Goal: Find specific page/section: Find specific page/section

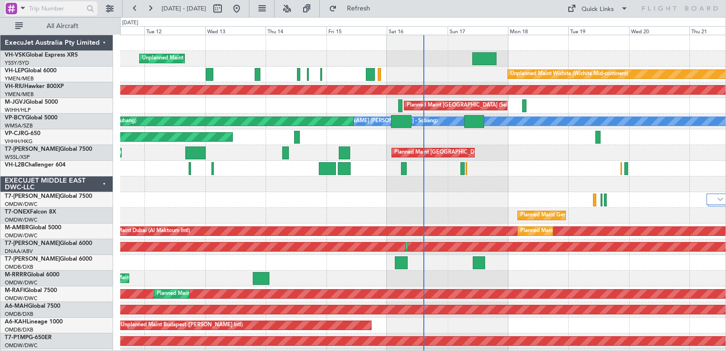
click at [15, 10] on div at bounding box center [11, 8] width 11 height 11
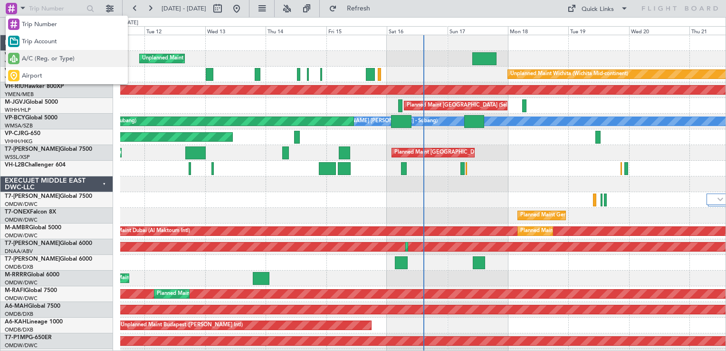
click at [44, 57] on span "A/C (Reg. or Type)" at bounding box center [48, 59] width 53 height 10
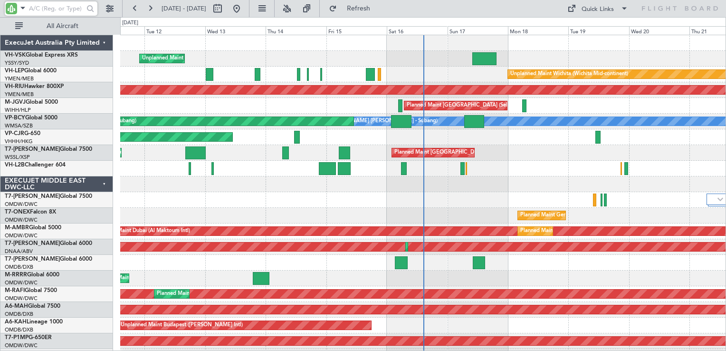
click at [58, 7] on input "text" at bounding box center [56, 8] width 55 height 14
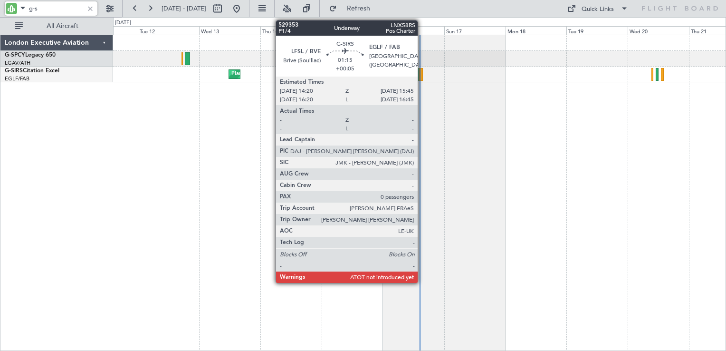
click at [422, 79] on div at bounding box center [421, 74] width 4 height 13
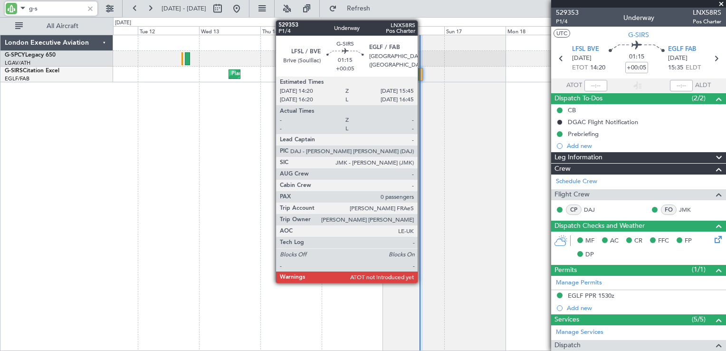
click at [422, 79] on div at bounding box center [421, 74] width 4 height 13
type input "g-s"
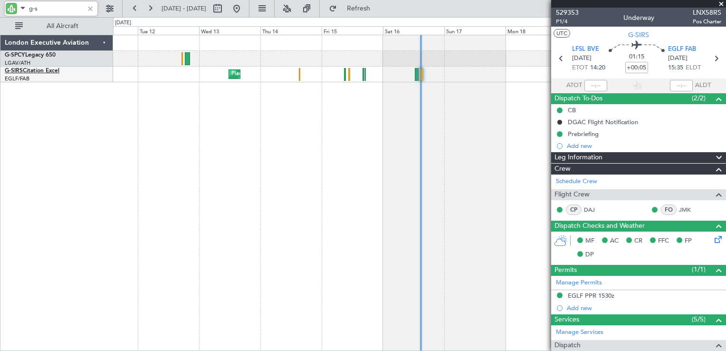
click at [35, 69] on link "G-SIRS Citation Excel" at bounding box center [32, 71] width 55 height 6
click at [719, 1] on div at bounding box center [638, 4] width 175 height 8
click at [720, 5] on div at bounding box center [638, 4] width 175 height 8
click at [723, 3] on span at bounding box center [722, 4] width 10 height 9
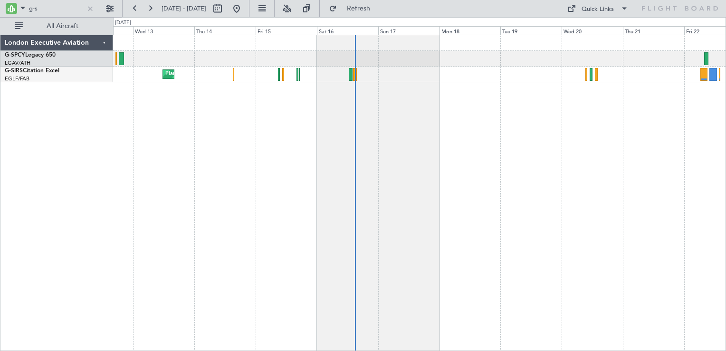
click at [373, 130] on div "Planned Maint [GEOGRAPHIC_DATA] ([GEOGRAPHIC_DATA])" at bounding box center [419, 193] width 613 height 316
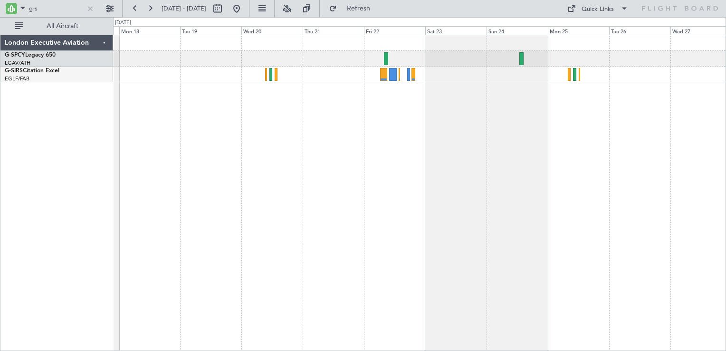
click at [320, 110] on div at bounding box center [419, 193] width 613 height 316
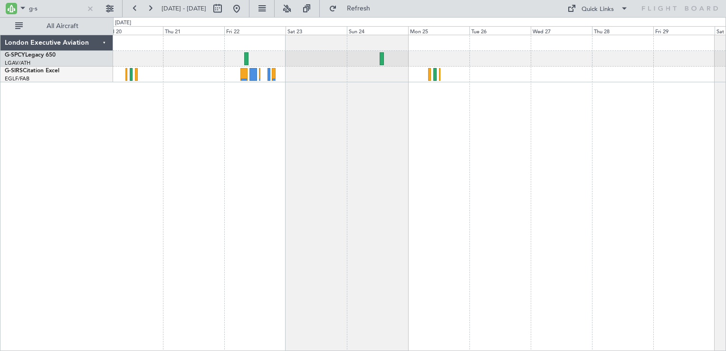
click at [317, 100] on div at bounding box center [419, 193] width 613 height 316
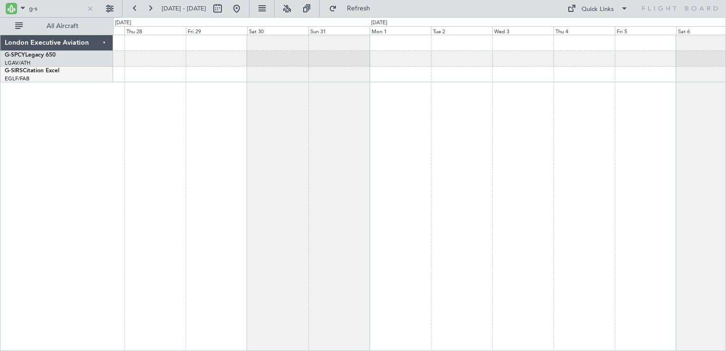
click at [323, 89] on div at bounding box center [419, 193] width 613 height 316
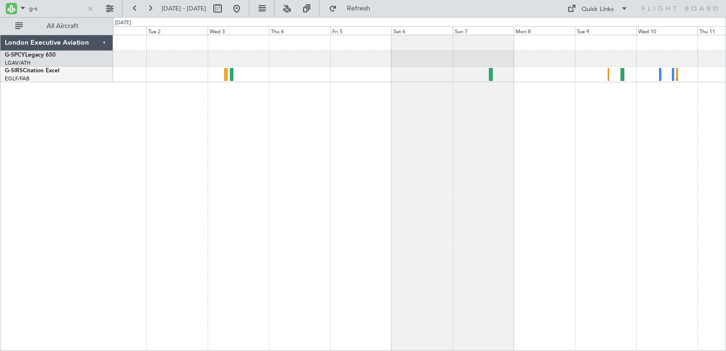
click at [398, 119] on div at bounding box center [419, 193] width 613 height 316
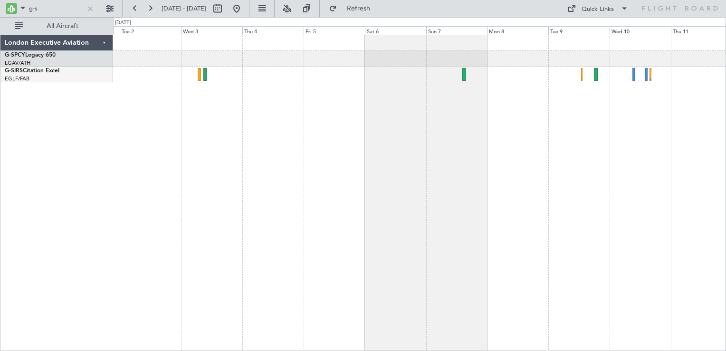
click at [363, 121] on div at bounding box center [419, 193] width 613 height 316
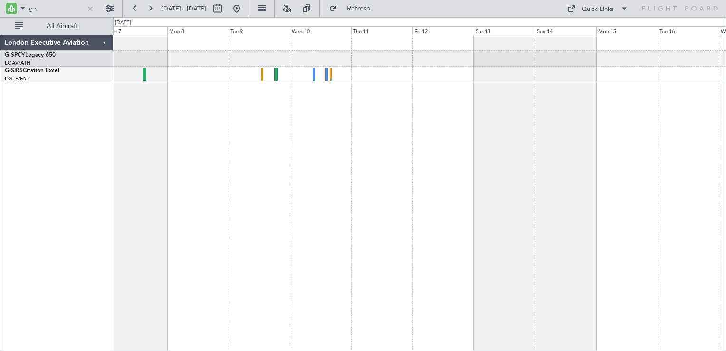
click at [367, 109] on div at bounding box center [419, 193] width 613 height 316
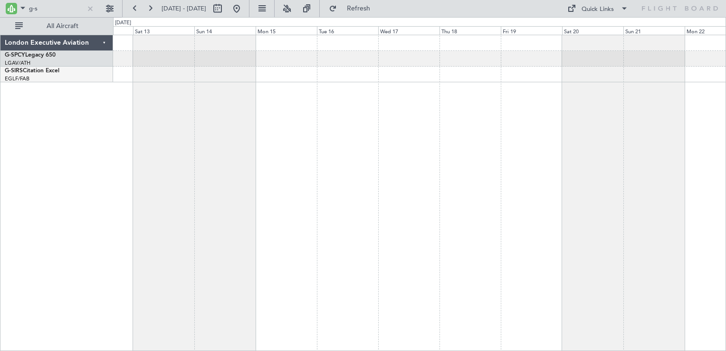
click at [341, 106] on div at bounding box center [419, 193] width 613 height 316
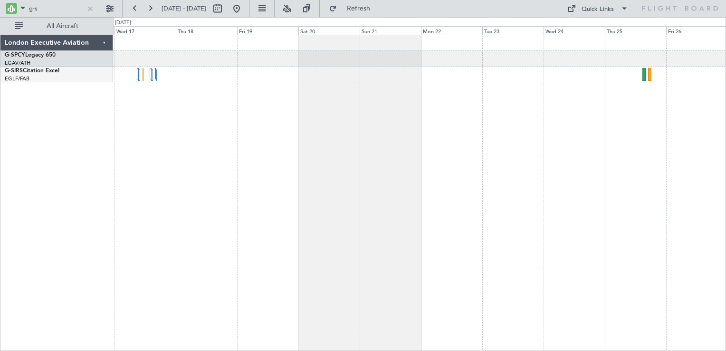
click at [402, 102] on div at bounding box center [419, 193] width 613 height 316
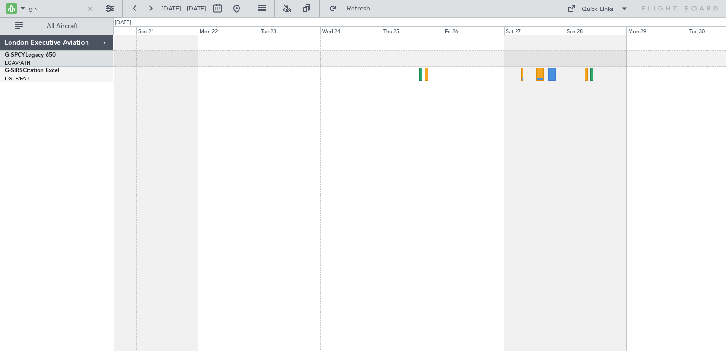
click at [348, 104] on div at bounding box center [419, 193] width 613 height 316
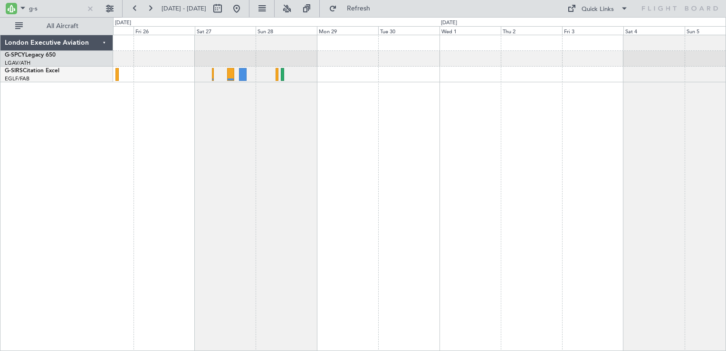
click at [306, 101] on div at bounding box center [419, 193] width 613 height 316
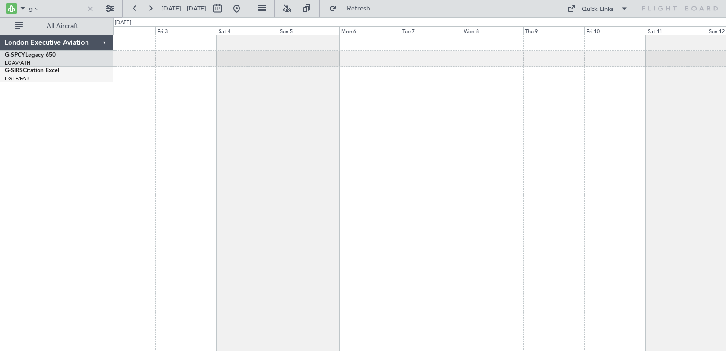
click at [306, 95] on div at bounding box center [419, 193] width 613 height 316
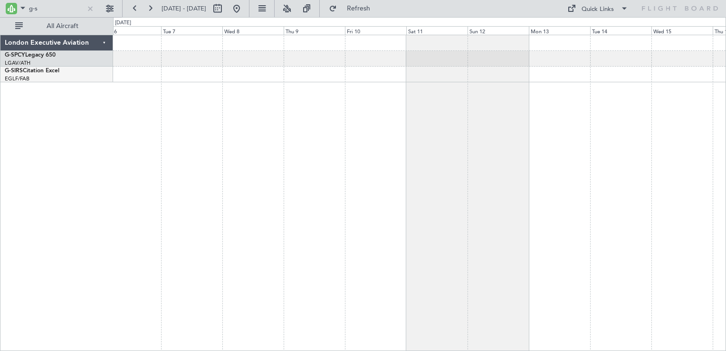
click at [368, 84] on div at bounding box center [419, 193] width 613 height 316
click at [649, 130] on div at bounding box center [419, 193] width 613 height 316
click at [726, 132] on html "g-s [DATE] - [DATE] Refresh Quick Links All Aircraft London Executive Aviation …" at bounding box center [363, 175] width 726 height 351
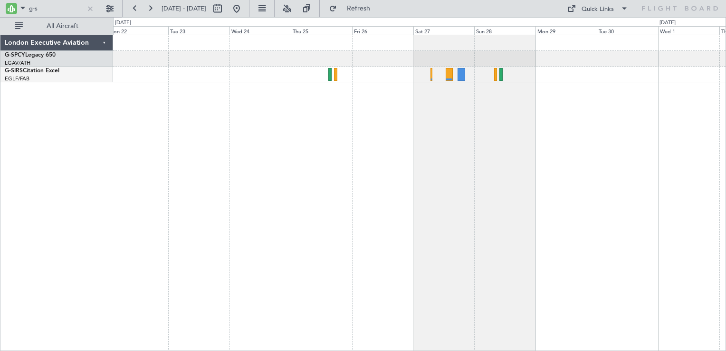
click at [695, 136] on div at bounding box center [419, 193] width 613 height 316
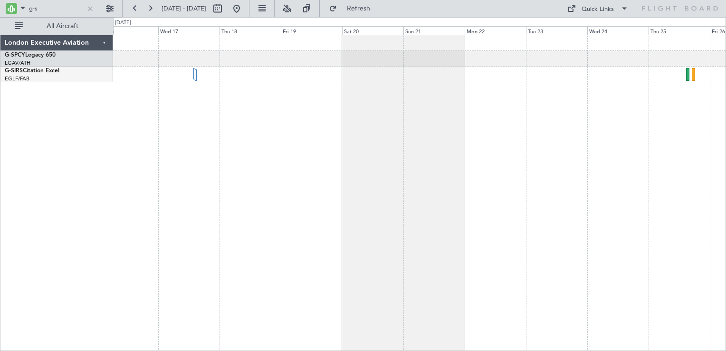
click at [596, 128] on div at bounding box center [419, 193] width 613 height 316
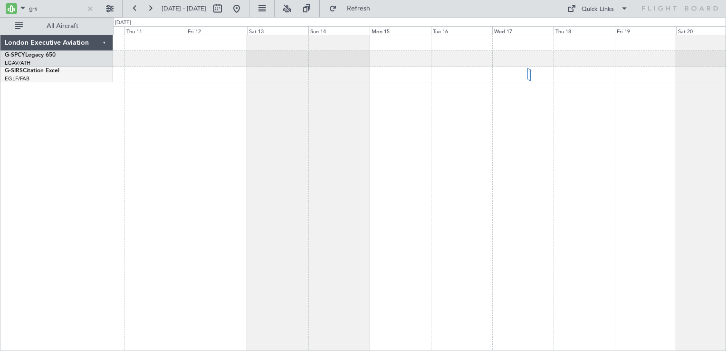
click at [600, 119] on div at bounding box center [419, 193] width 613 height 316
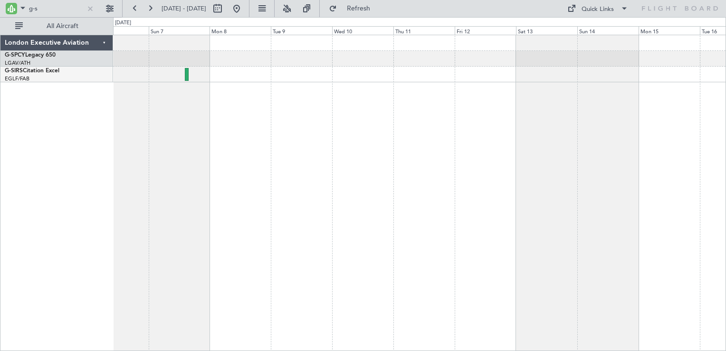
click at [541, 112] on div at bounding box center [419, 193] width 613 height 316
